Goal: Task Accomplishment & Management: Complete application form

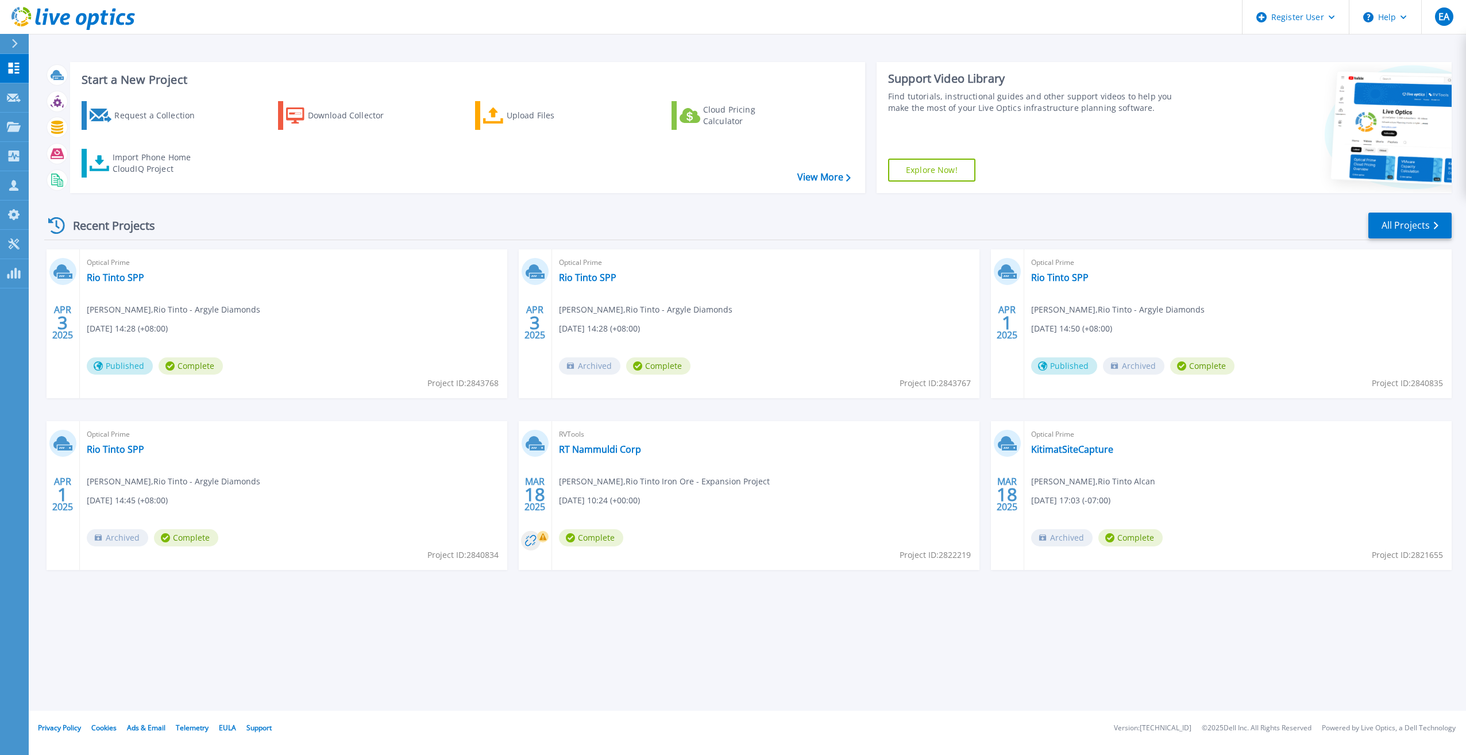
click at [634, 307] on span "Mark Zoghbi , Rio Tinto - Argyle Diamonds" at bounding box center [646, 309] width 174 height 13
click at [434, 226] on div "Recent Projects All Projects" at bounding box center [748, 225] width 1408 height 29
click at [12, 155] on icon at bounding box center [14, 156] width 14 height 11
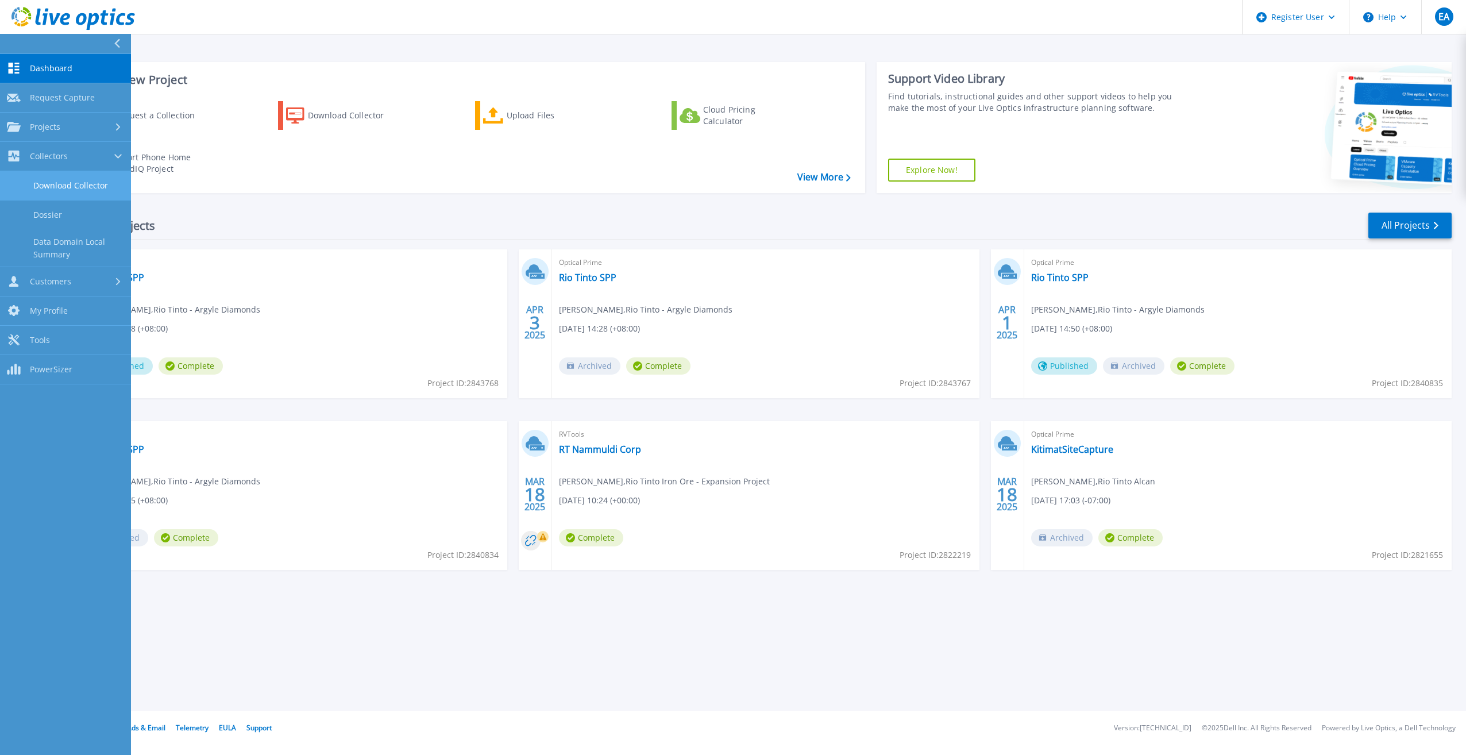
click at [55, 181] on link "Download Collector" at bounding box center [65, 185] width 131 height 29
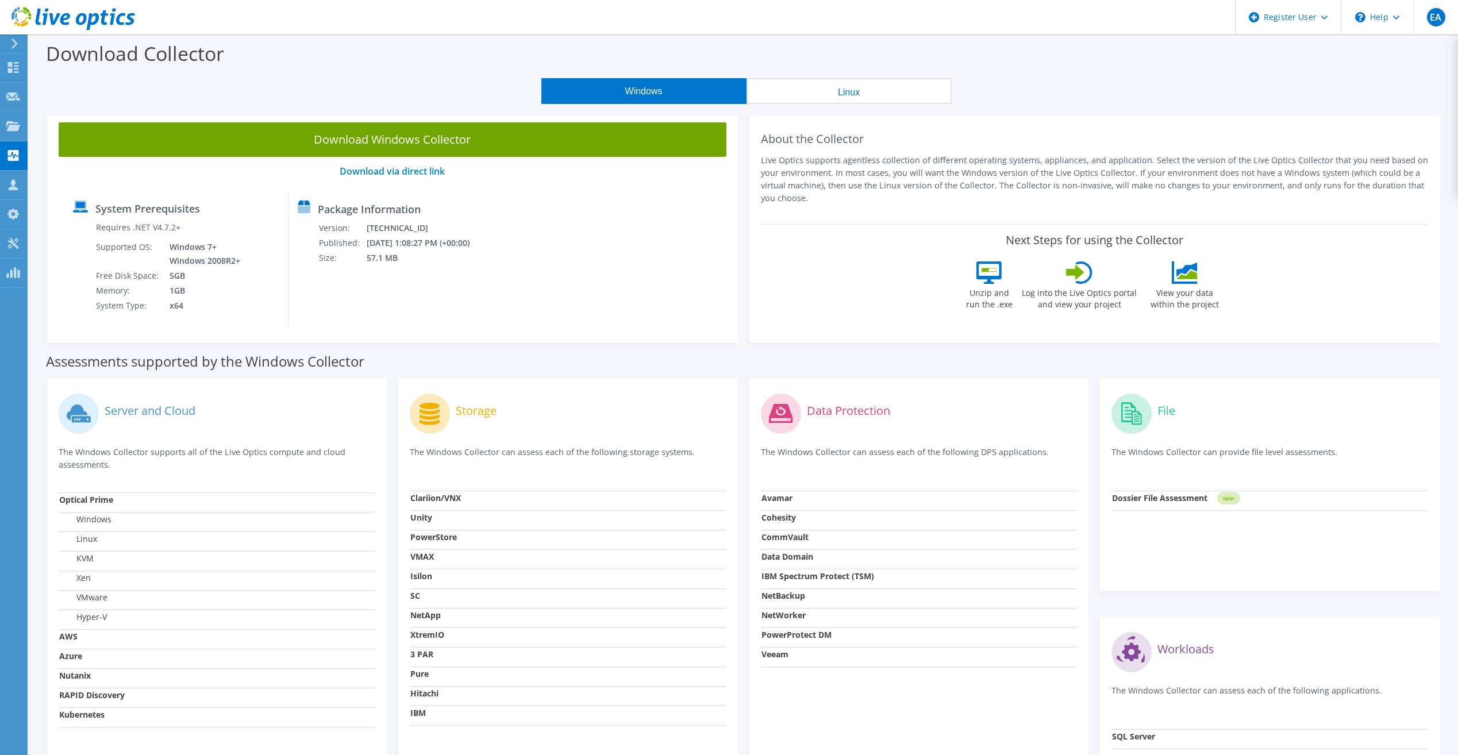
click at [380, 481] on div "Server and Cloud The Windows Collector supports all of the Live Optics compute …" at bounding box center [217, 604] width 340 height 451
click at [538, 441] on div "Storage The Windows Collector can assess each of the following storage systems." at bounding box center [568, 440] width 317 height 101
click at [548, 359] on div "Assessments supported by the Windows Collector" at bounding box center [743, 358] width 1395 height 29
click at [498, 323] on div "System Prerequisites Requires .NET V4.7.2+ Supported OS: Windows 7+ Windows 200…" at bounding box center [392, 259] width 656 height 134
click at [453, 319] on div "Package Information Version: 26.3.10.223 Published: 10/6/2025 1:08:27 PM (+00:0…" at bounding box center [381, 259] width 184 height 134
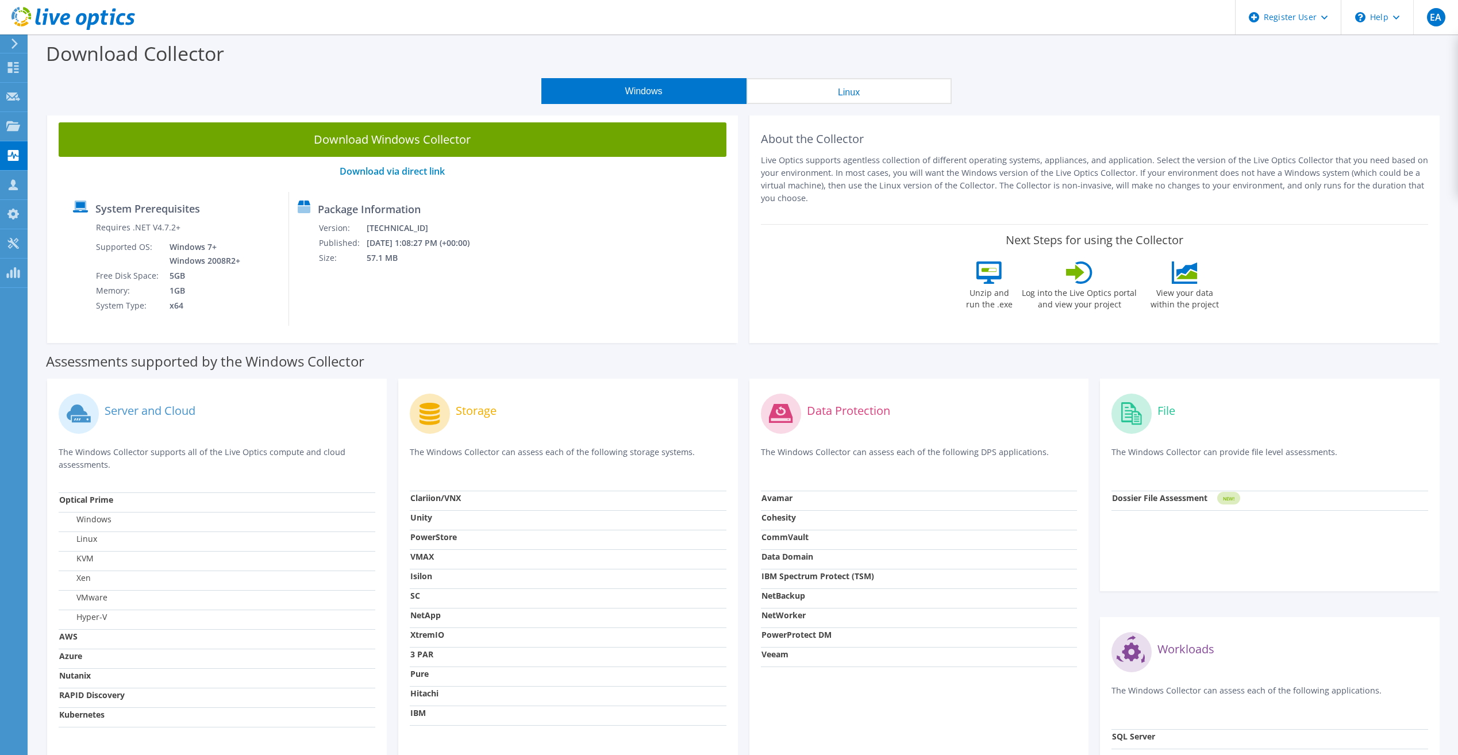
click at [668, 273] on div "System Prerequisites Requires .NET V4.7.2+ Supported OS: Windows 7+ Windows 200…" at bounding box center [392, 259] width 656 height 134
click at [543, 423] on div "Storage" at bounding box center [568, 414] width 317 height 48
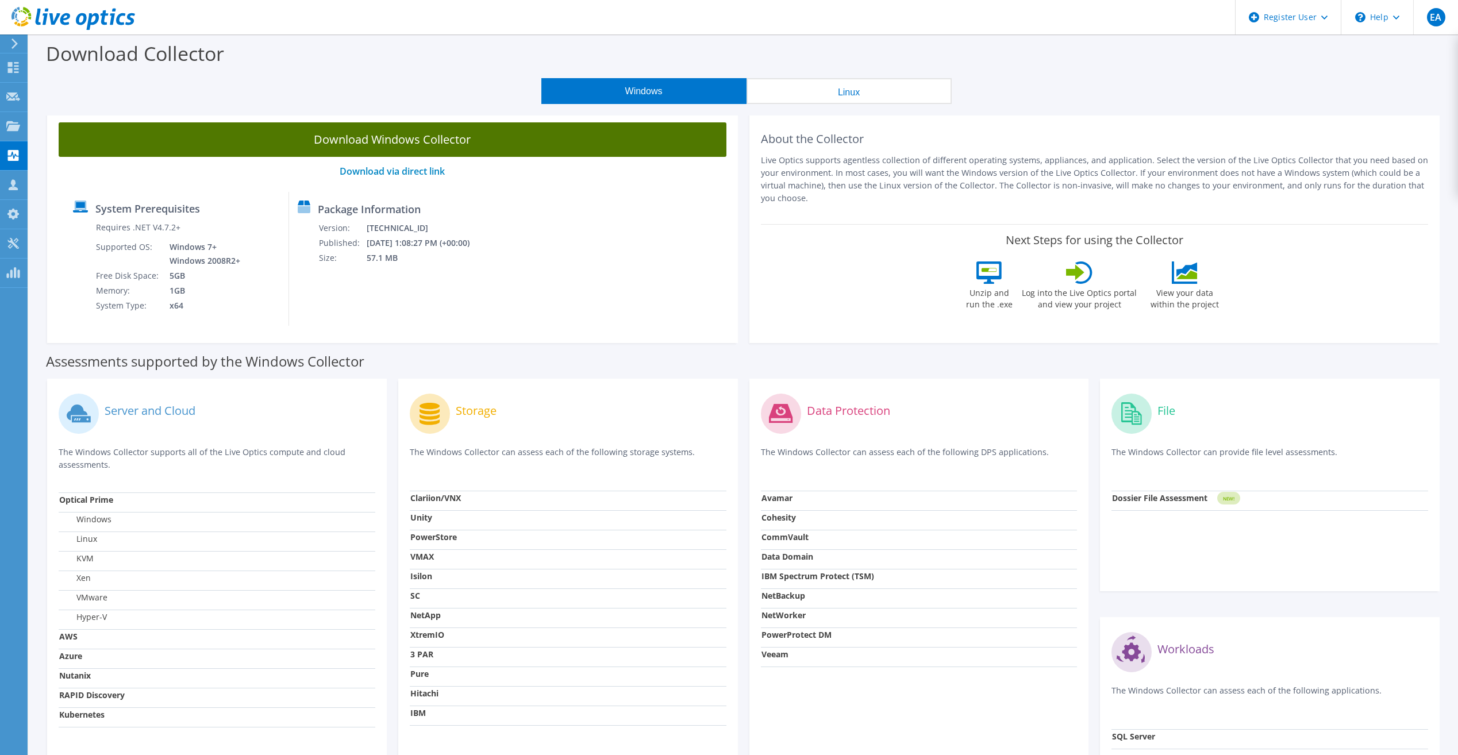
click at [403, 145] on link "Download Windows Collector" at bounding box center [393, 139] width 668 height 34
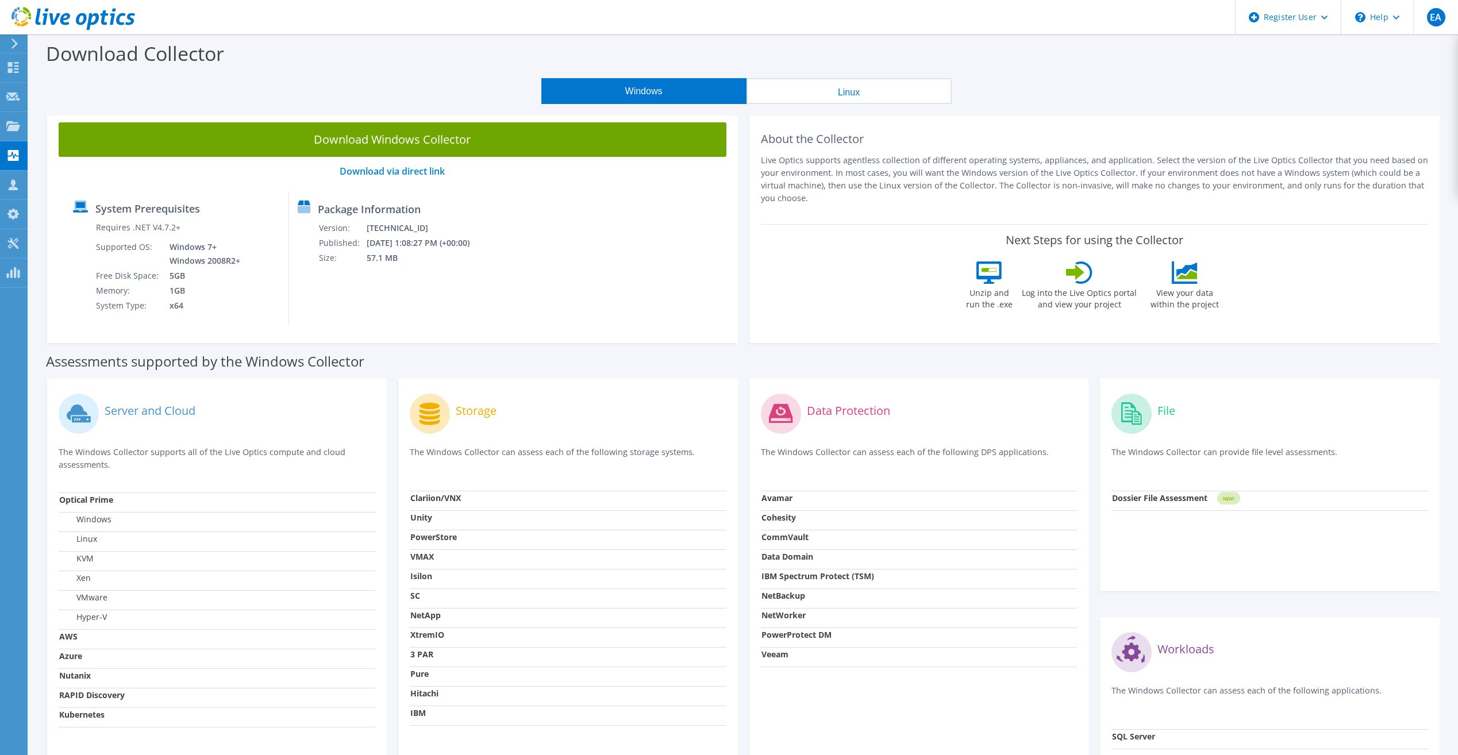
click at [677, 351] on div "Assessments supported by the Windows Collector" at bounding box center [743, 358] width 1395 height 29
click at [378, 77] on div "Download Collector" at bounding box center [743, 56] width 1418 height 44
click at [425, 93] on div "Windows Linux" at bounding box center [746, 91] width 1412 height 26
click at [477, 72] on div "Download Collector" at bounding box center [743, 56] width 1418 height 44
click at [741, 350] on div "Assessments supported by the Windows Collector" at bounding box center [743, 358] width 1395 height 29
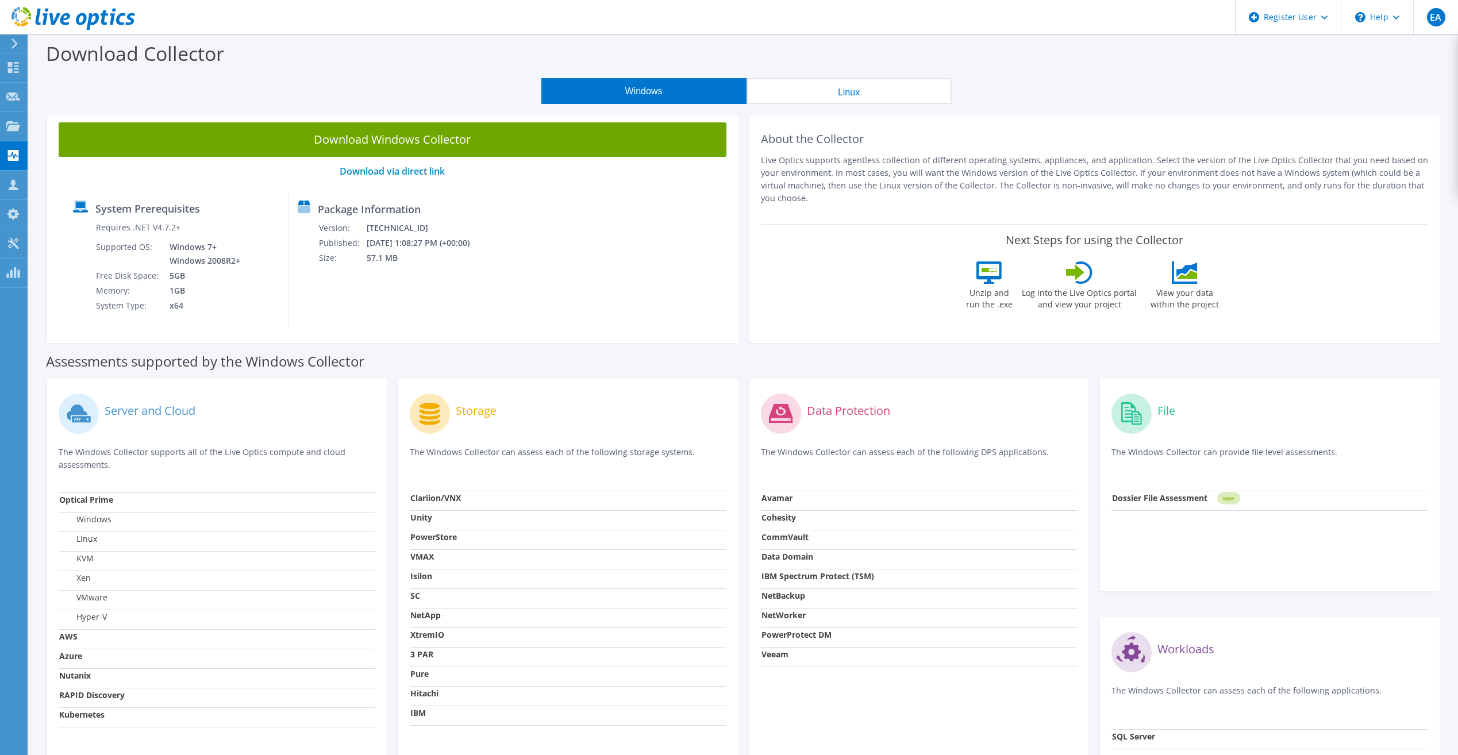
drag, startPoint x: 734, startPoint y: 57, endPoint x: 771, endPoint y: 68, distance: 38.2
click at [734, 57] on div "Download Collector" at bounding box center [743, 56] width 1418 height 44
click at [1018, 30] on header "EA Dell User Evan Anderson Evan.Anderson@dell.com Dell My Profile Log Out \n He…" at bounding box center [729, 17] width 1458 height 34
click at [1025, 97] on div "Windows Linux" at bounding box center [746, 91] width 1412 height 26
click at [1065, 78] on div "Windows Linux" at bounding box center [746, 91] width 1412 height 26
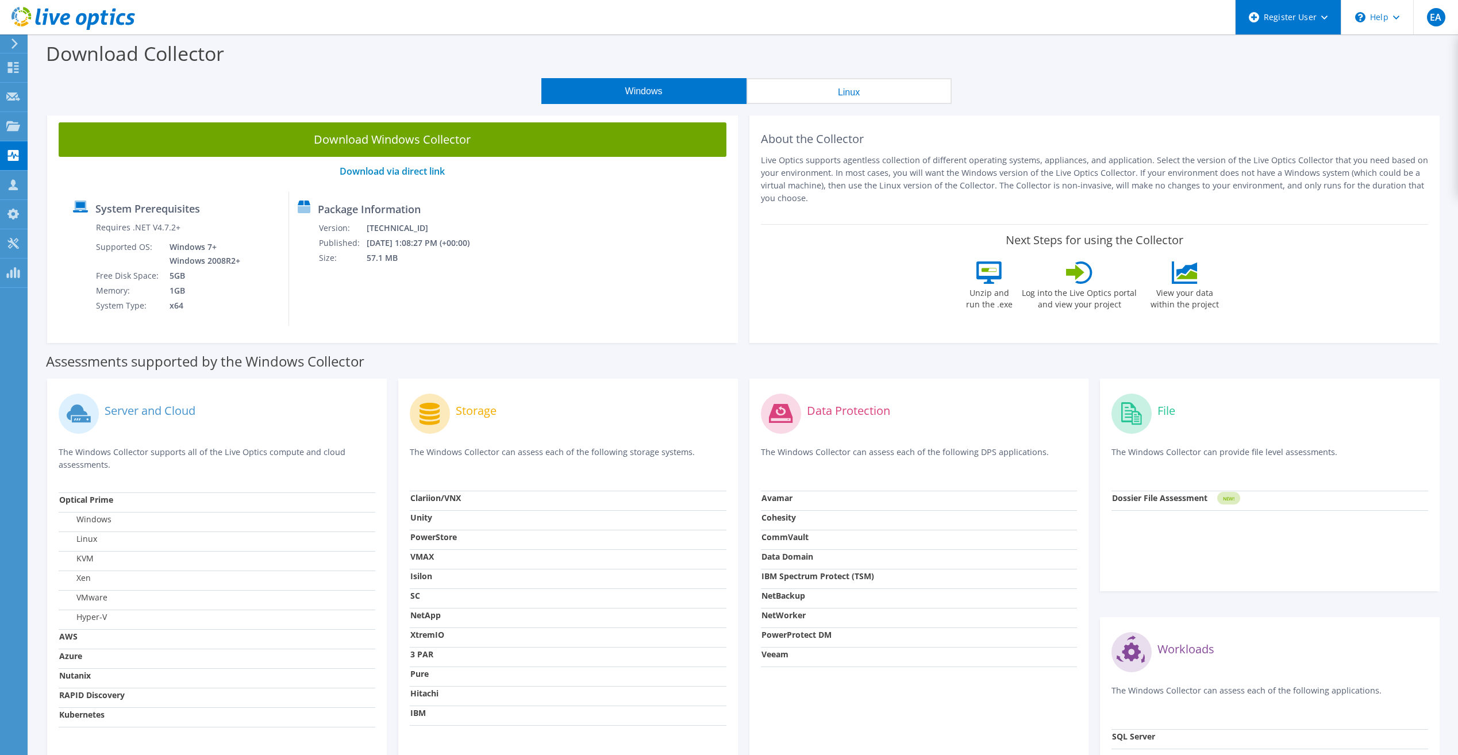
click at [1330, 18] on div "Register User" at bounding box center [1288, 17] width 106 height 34
click at [1102, 62] on div "Download Collector" at bounding box center [743, 56] width 1418 height 44
click at [306, 82] on div "Windows Linux" at bounding box center [746, 91] width 1412 height 26
click at [311, 91] on div "Windows Linux" at bounding box center [746, 91] width 1412 height 26
click at [456, 84] on div "Windows Linux" at bounding box center [746, 91] width 1412 height 26
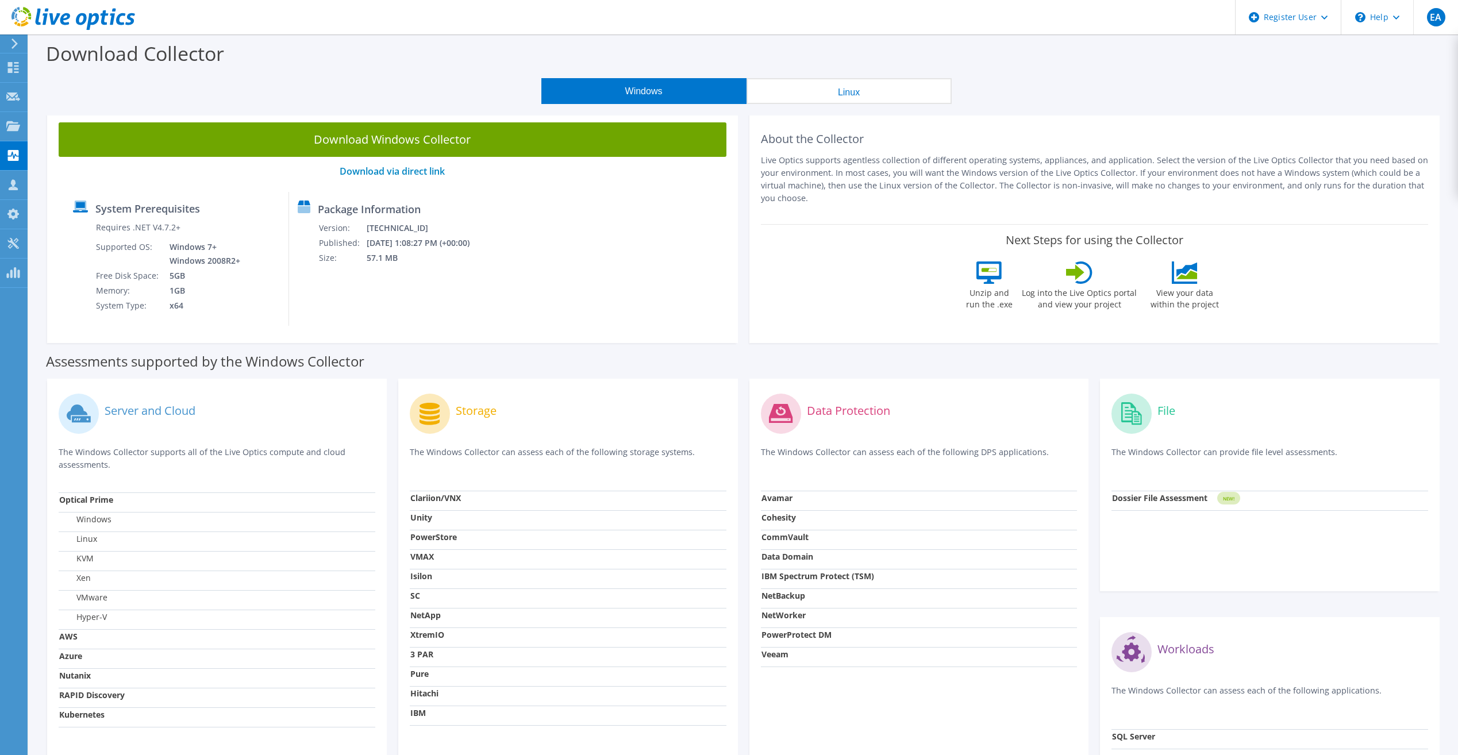
click at [539, 248] on div "System Prerequisites Requires .NET V4.7.2+ Supported OS: Windows 7+ Windows 200…" at bounding box center [392, 259] width 656 height 134
click at [575, 260] on div "System Prerequisites Requires .NET V4.7.2+ Supported OS: Windows 7+ Windows 200…" at bounding box center [392, 259] width 656 height 134
click at [386, 61] on div "Download Collector" at bounding box center [743, 56] width 1418 height 44
click at [350, 102] on div "Windows Linux" at bounding box center [746, 91] width 1412 height 26
click at [376, 29] on header "EA Dell User Evan Anderson Evan.Anderson@dell.com Dell My Profile Log Out \n He…" at bounding box center [729, 17] width 1458 height 34
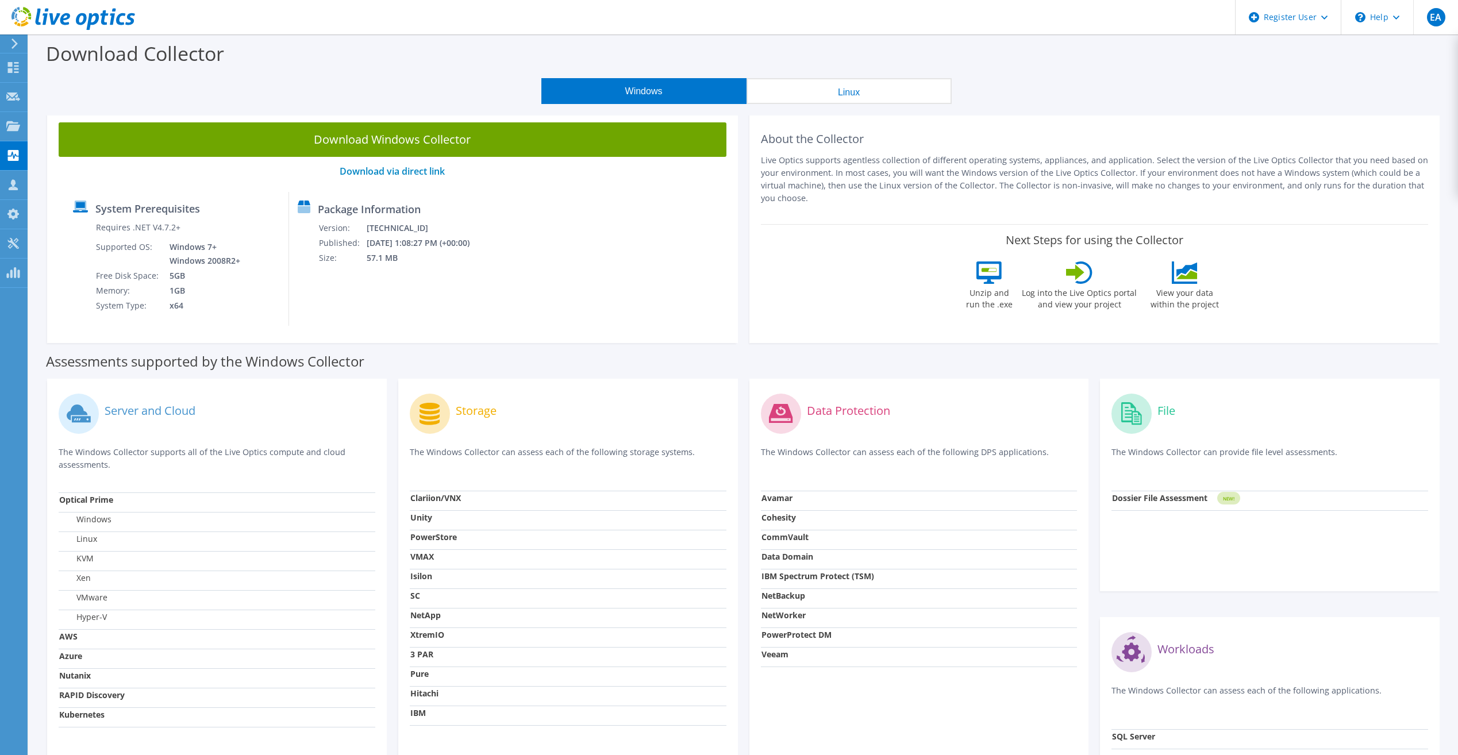
click at [233, 70] on div "Download Collector" at bounding box center [743, 56] width 1418 height 44
click at [377, 76] on div "Download Collector" at bounding box center [743, 56] width 1418 height 44
click at [398, 89] on div "Windows Linux" at bounding box center [746, 91] width 1412 height 26
click at [359, 98] on div "Windows Linux" at bounding box center [746, 91] width 1412 height 26
click at [367, 93] on div "Windows Linux" at bounding box center [746, 91] width 1412 height 26
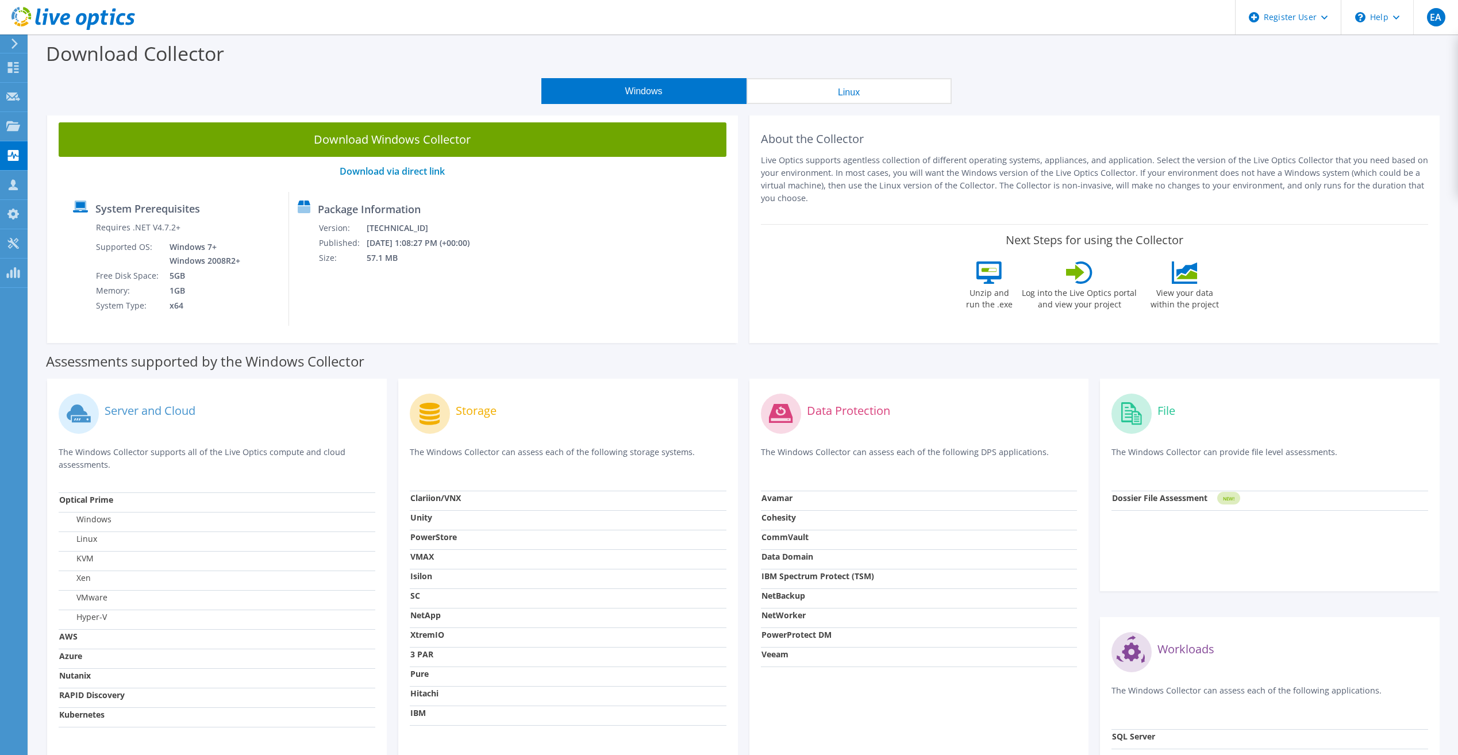
click at [408, 67] on div "Download Collector" at bounding box center [743, 56] width 1418 height 44
click at [1109, 387] on div "File The Windows Collector can provide file level assessments. Dossier File Ass…" at bounding box center [1270, 485] width 340 height 213
click at [777, 364] on div "Assessments supported by the Windows Collector" at bounding box center [743, 358] width 1395 height 29
click at [422, 41] on div "Download Collector" at bounding box center [743, 56] width 1418 height 44
drag, startPoint x: 372, startPoint y: 88, endPoint x: 436, endPoint y: 14, distance: 98.2
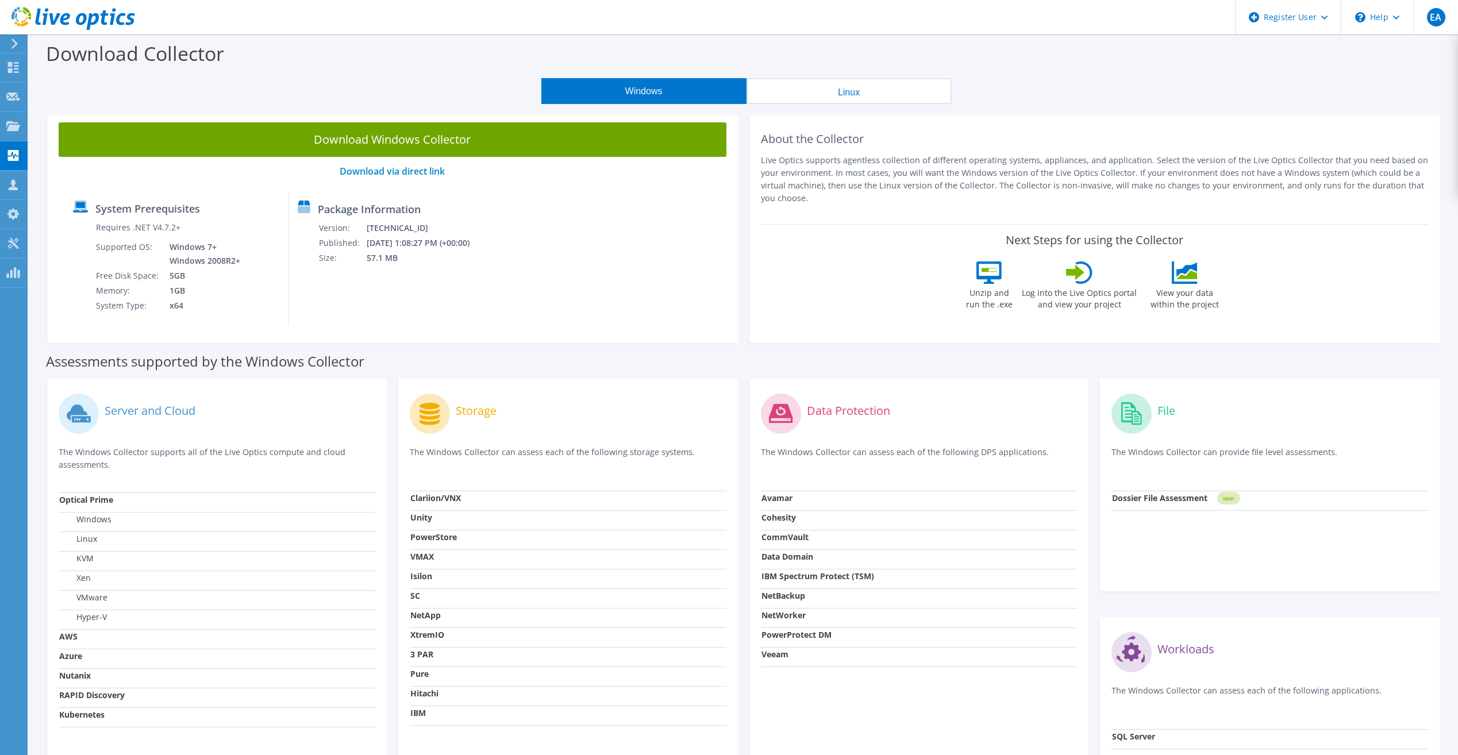
click at [372, 86] on div "Windows Linux" at bounding box center [746, 91] width 1412 height 26
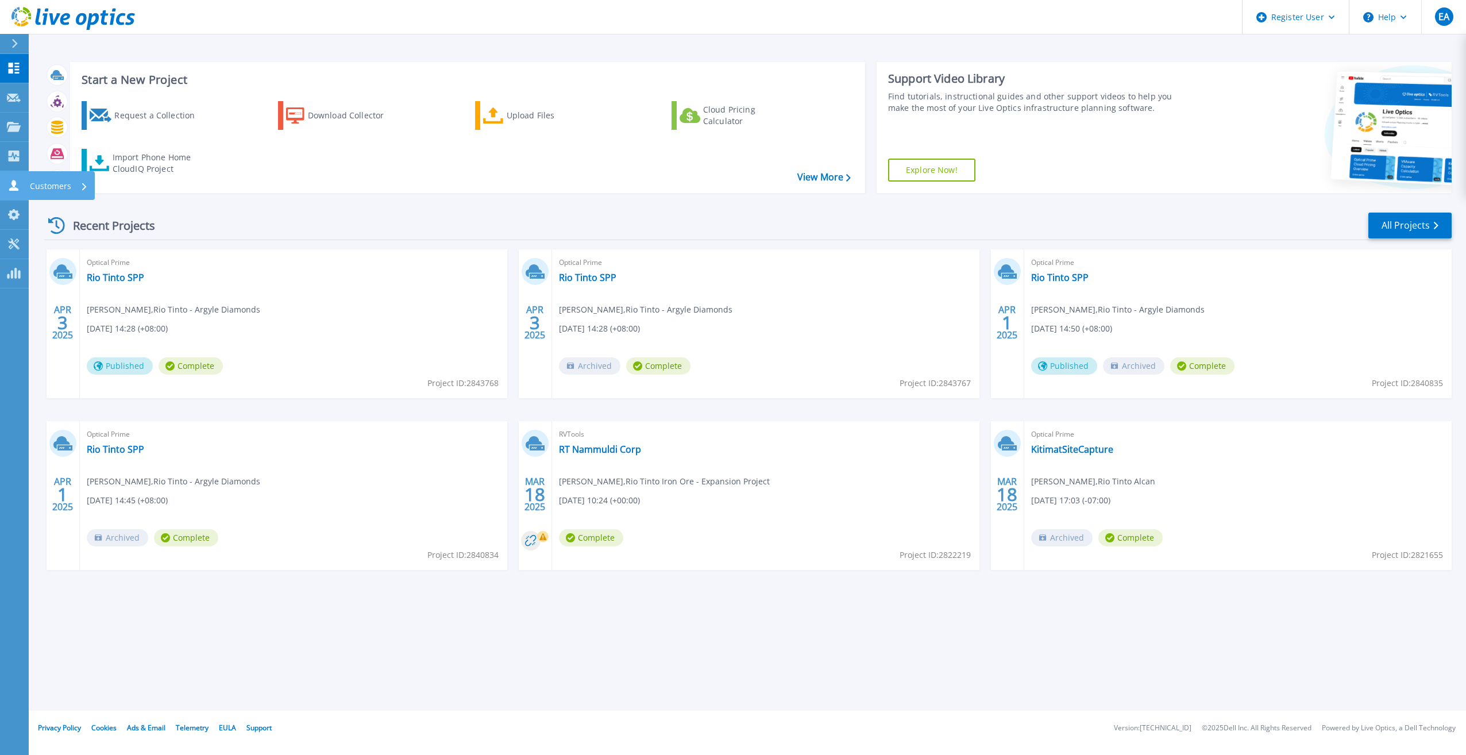
click at [20, 179] on link "Customers Customers" at bounding box center [14, 185] width 29 height 29
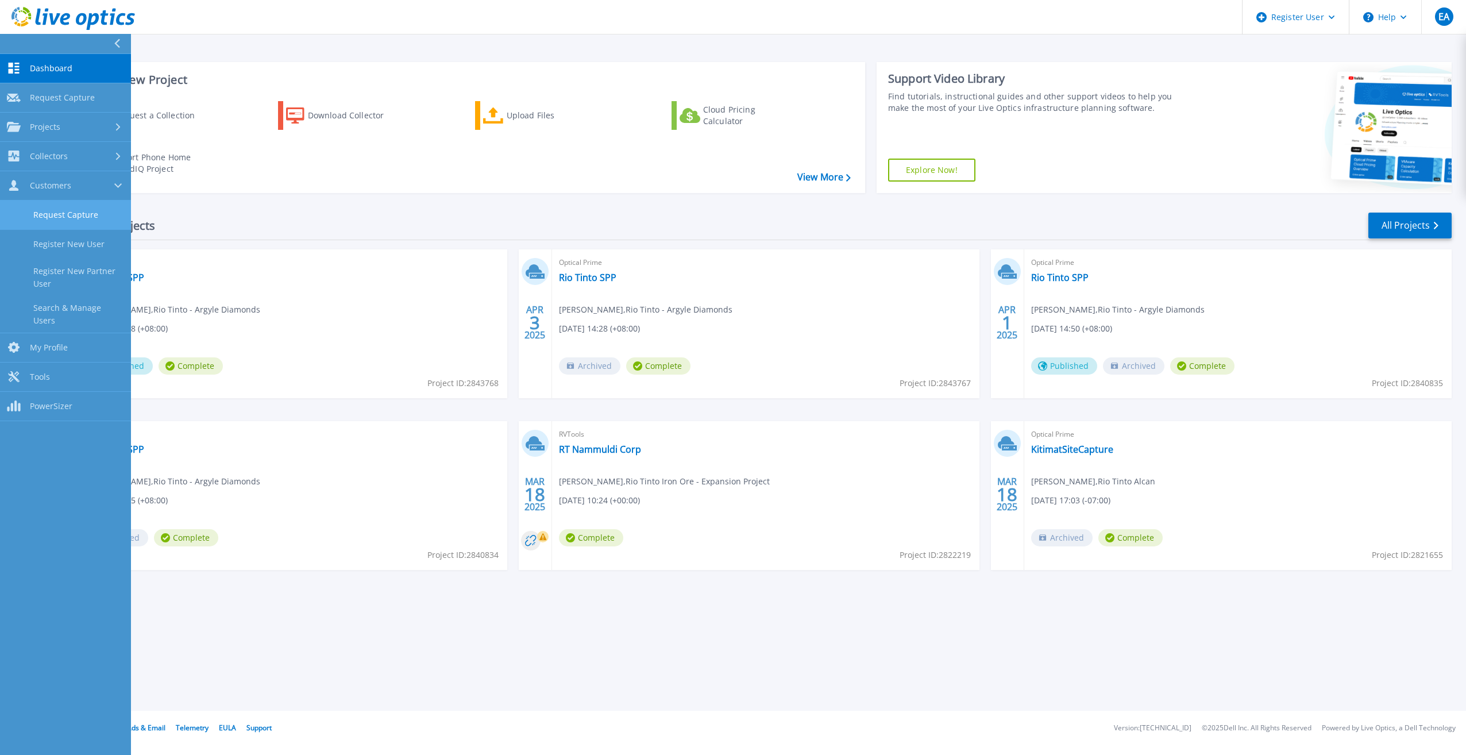
click at [57, 222] on link "Request Capture" at bounding box center [65, 215] width 131 height 29
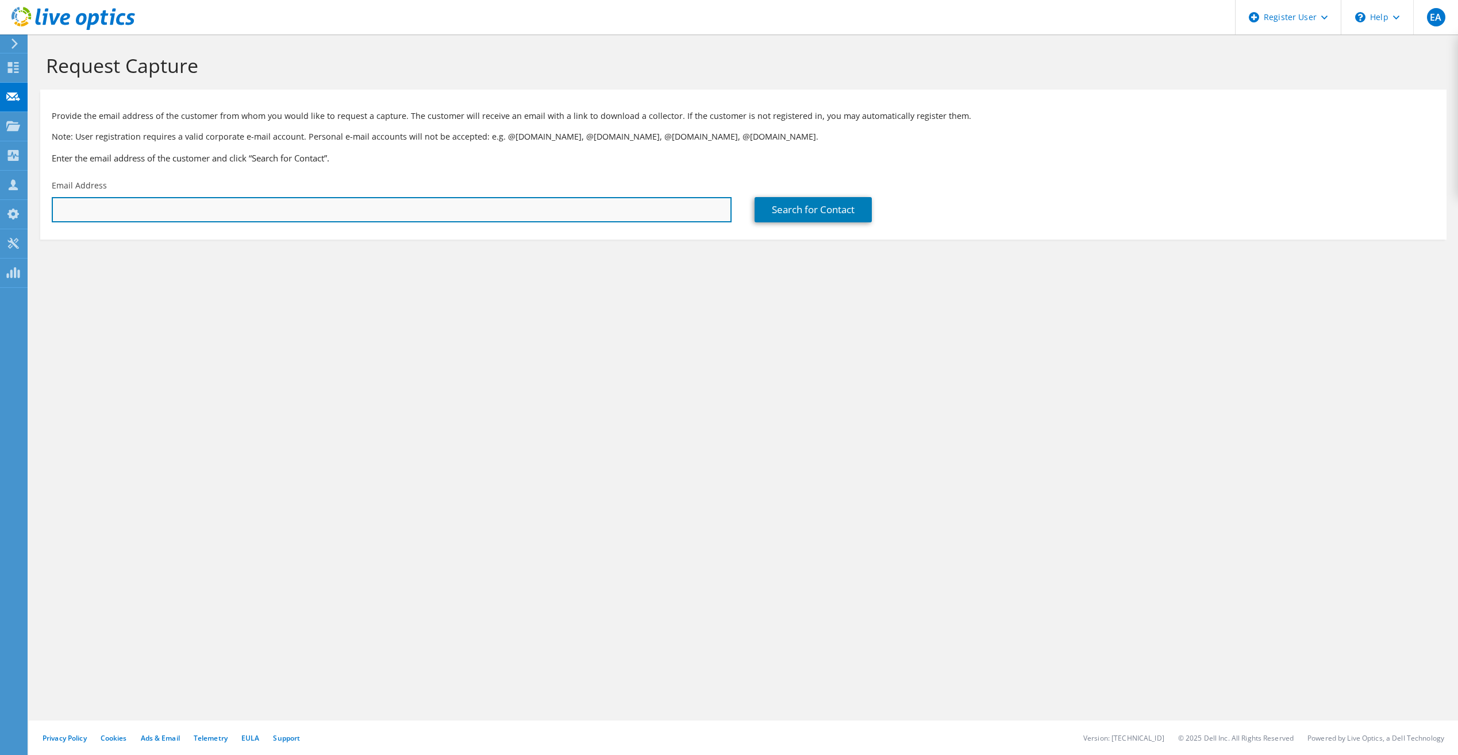
click at [145, 215] on input "text" at bounding box center [392, 209] width 680 height 25
type input "stacey.jefcoate@riotinto.com"
click at [850, 189] on div "Search for Contact" at bounding box center [1094, 201] width 703 height 54
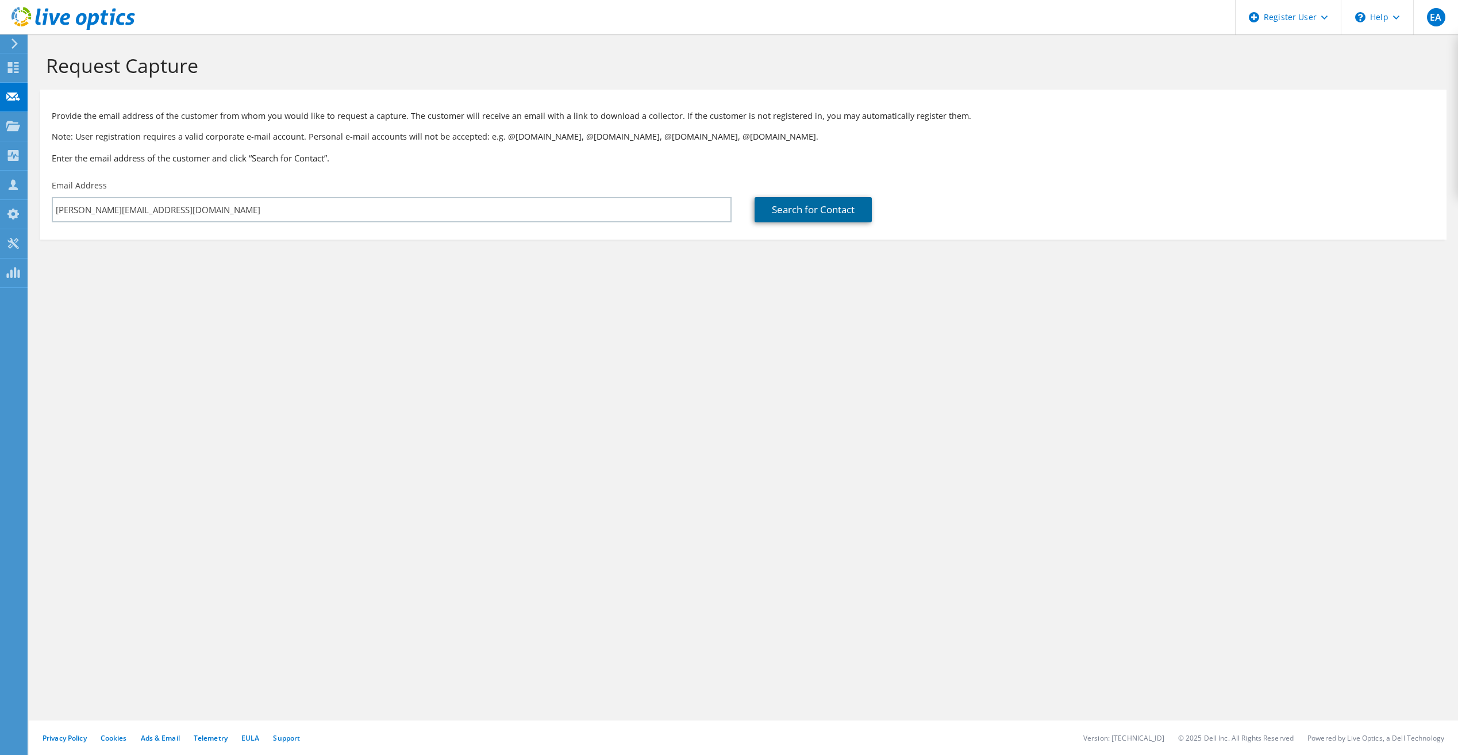
click at [838, 208] on link "Search for Contact" at bounding box center [812, 209] width 117 height 25
type input "RIO TINTO - ULT. PARENT"
type input "Stacey"
type input "Jefcoate"
type input "[GEOGRAPHIC_DATA]"
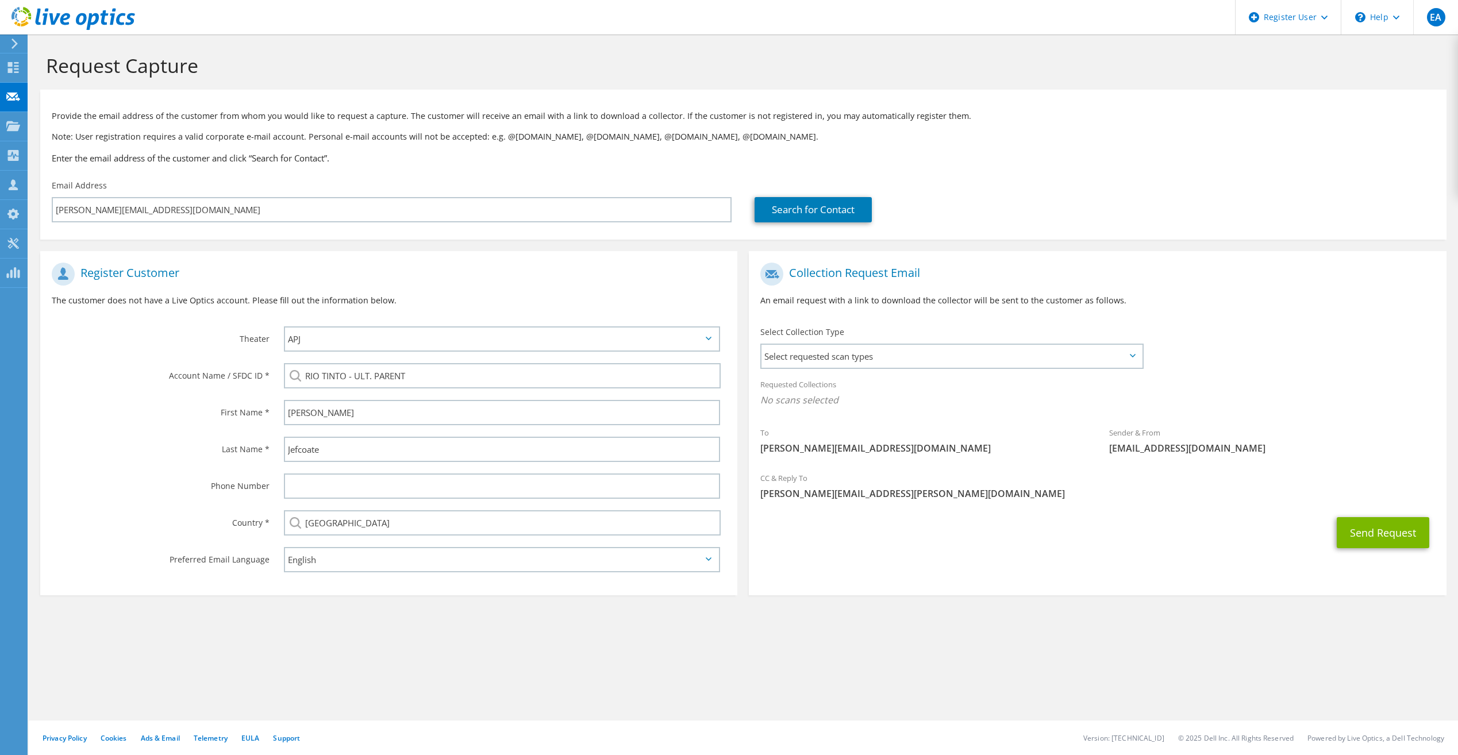
click at [902, 606] on section "Request Capture Provide the email address of the customer from whom you would l…" at bounding box center [743, 343] width 1429 height 618
click at [912, 358] on span "Select requested scan types" at bounding box center [951, 356] width 380 height 23
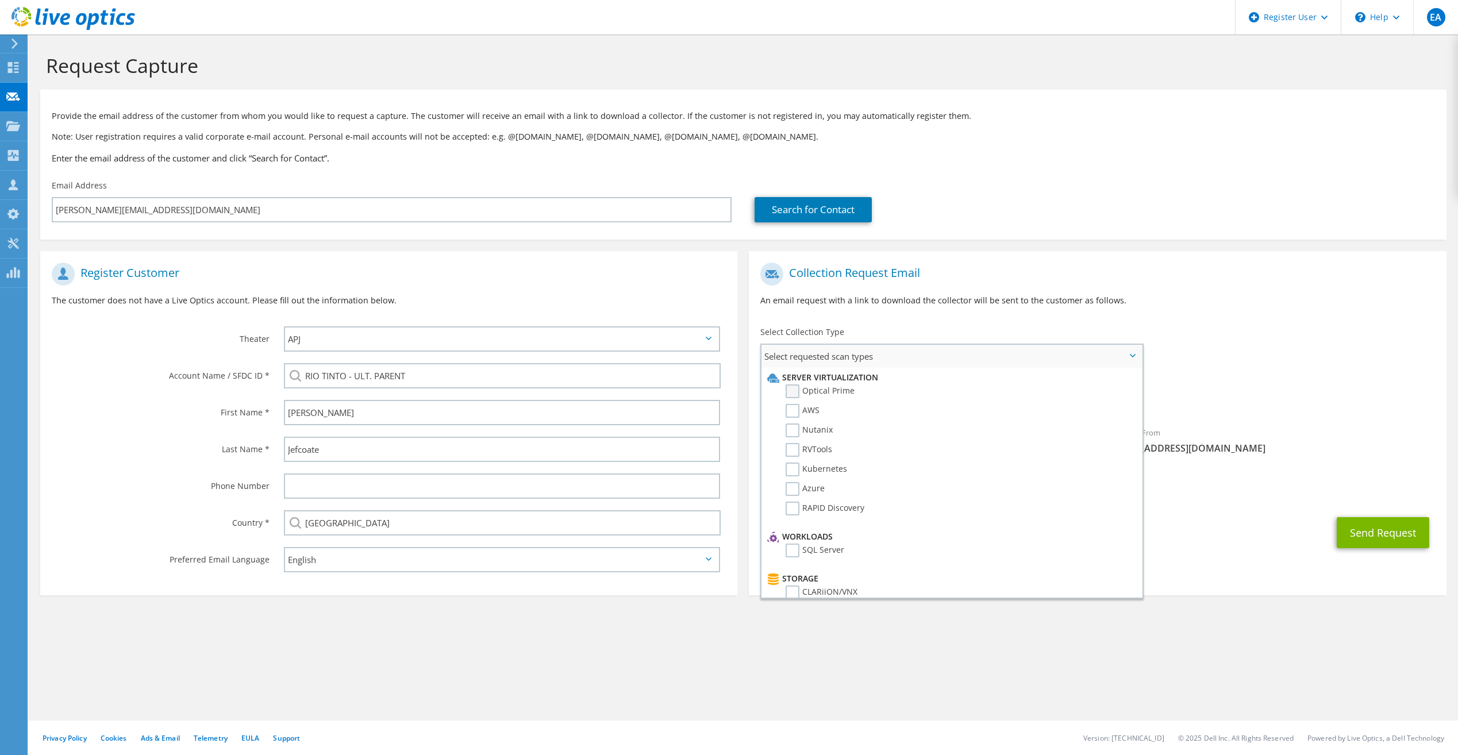
click at [794, 395] on label "Optical Prime" at bounding box center [820, 391] width 69 height 14
click at [0, 0] on input "Optical Prime" at bounding box center [0, 0] width 0 height 0
click at [791, 501] on label "SC" at bounding box center [799, 499] width 26 height 14
click at [0, 0] on input "SC" at bounding box center [0, 0] width 0 height 0
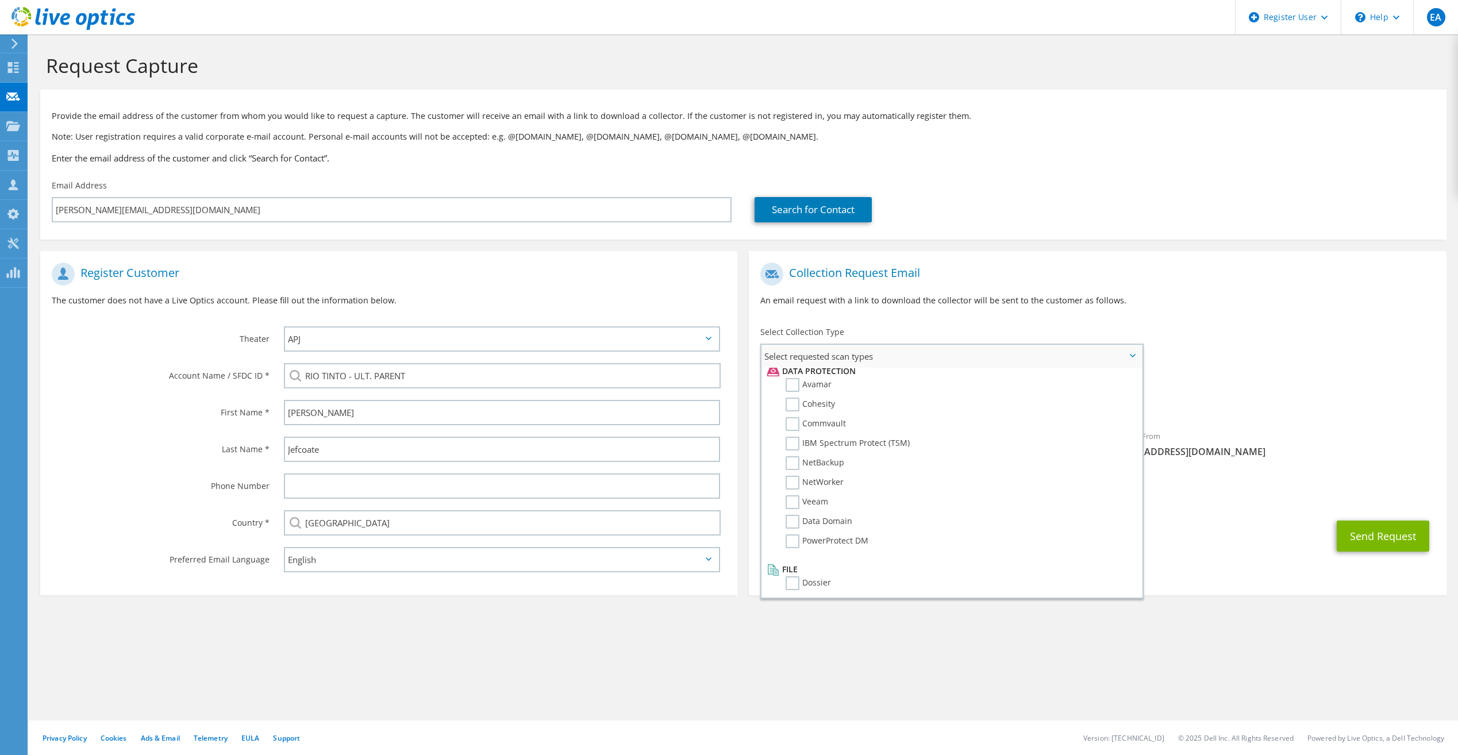
scroll to position [507, 0]
click at [1243, 460] on div "Sender & From liveoptics@liveoptics.com" at bounding box center [1272, 444] width 349 height 40
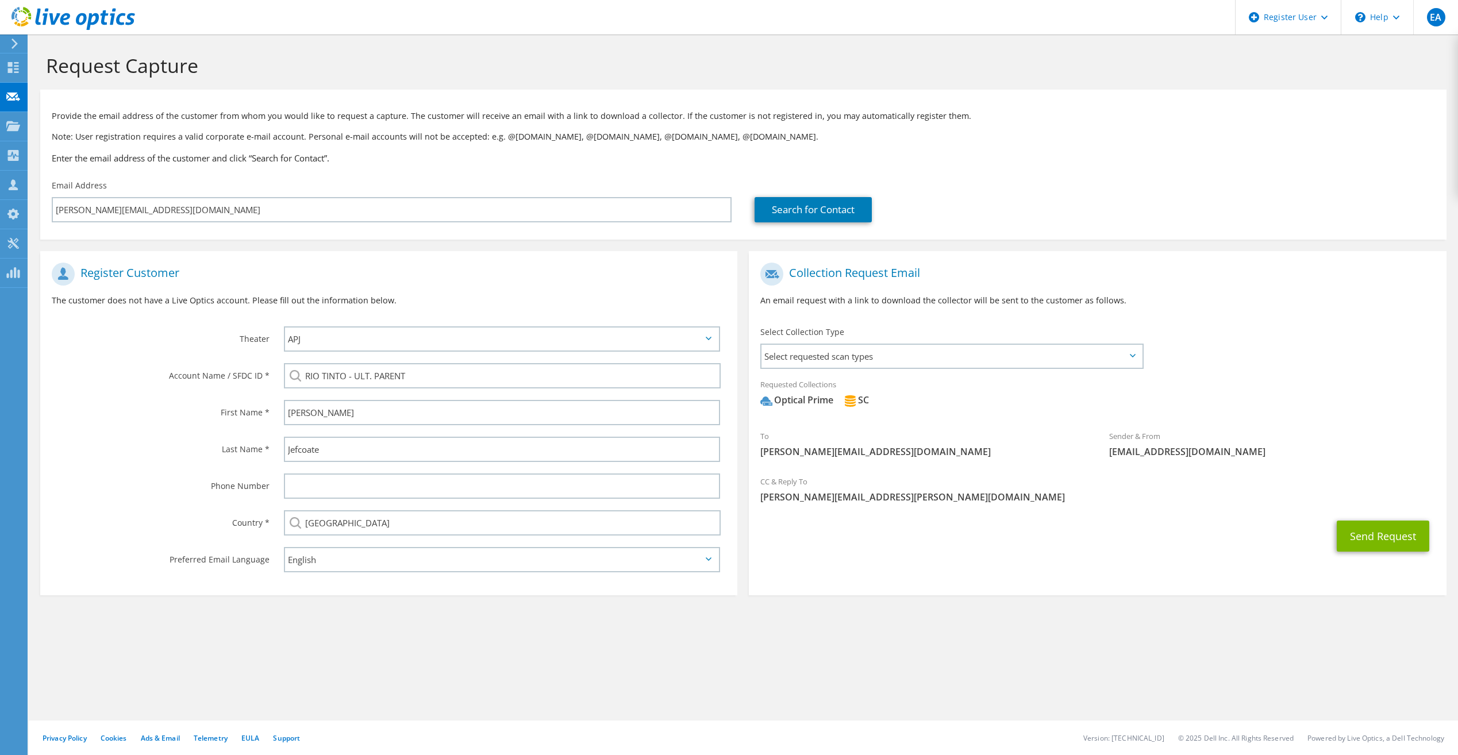
click at [1025, 425] on div "To stacey.jefcoate@riotinto.com" at bounding box center [923, 444] width 349 height 40
click at [983, 465] on div "To stacey.jefcoate@riotinto.com" at bounding box center [923, 446] width 349 height 45
click at [1394, 540] on button "Send Request" at bounding box center [1383, 536] width 93 height 31
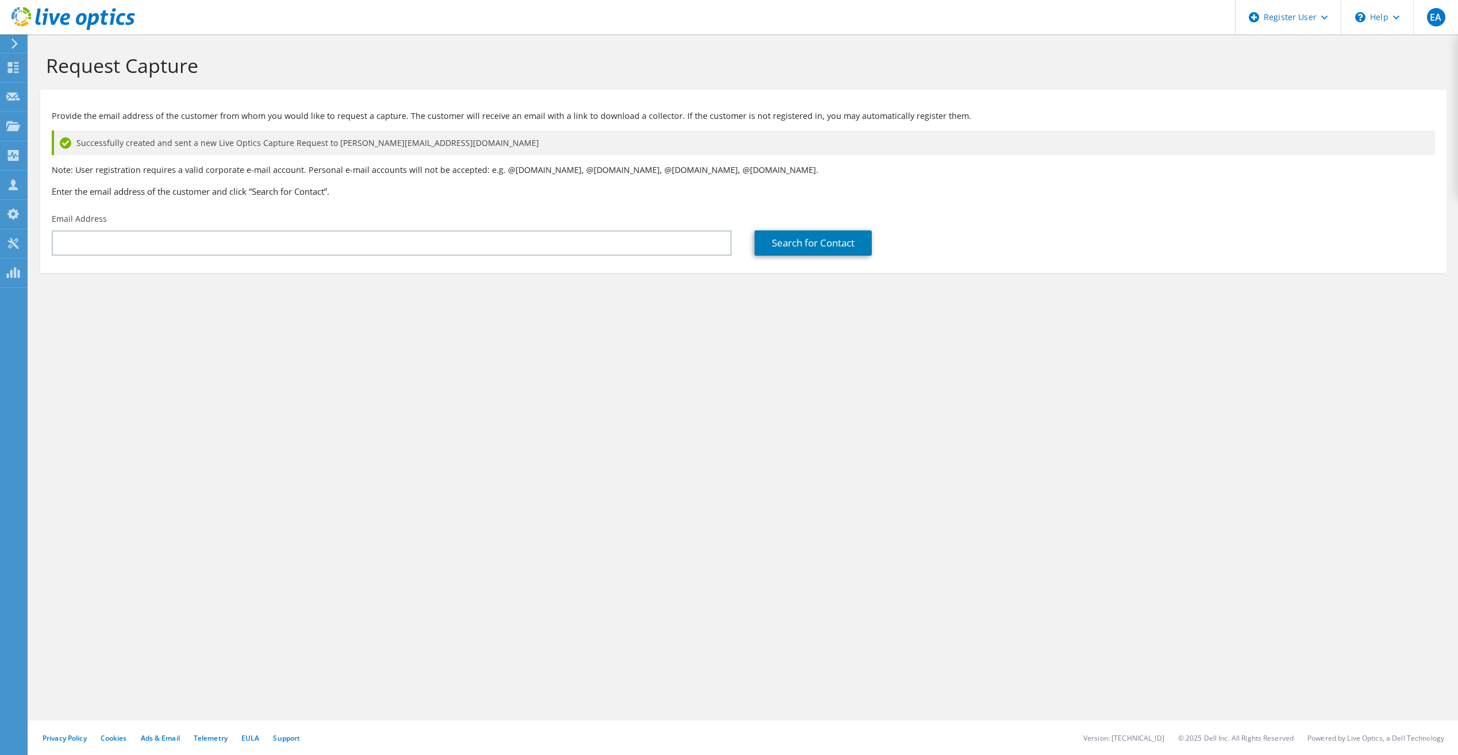
click at [494, 453] on div "Request Capture Provide the email address of the customer from whom you would l…" at bounding box center [743, 394] width 1429 height 721
